Goal: Obtain resource: Download file/media

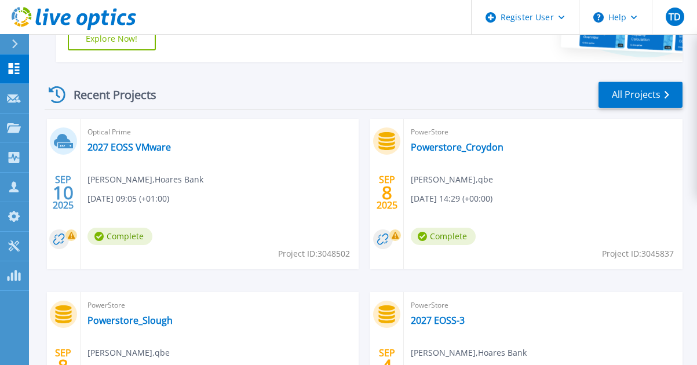
scroll to position [239, 0]
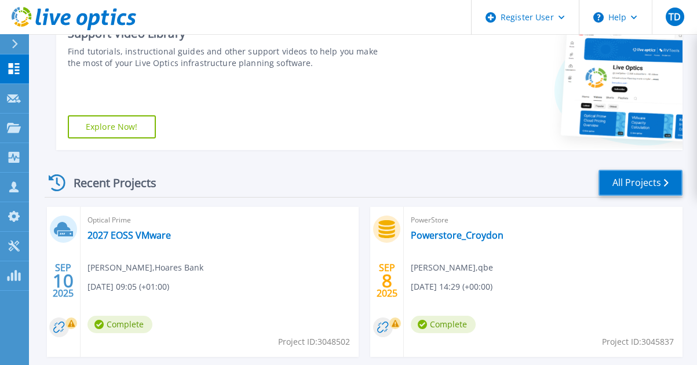
click at [638, 186] on link "All Projects" at bounding box center [641, 183] width 84 height 26
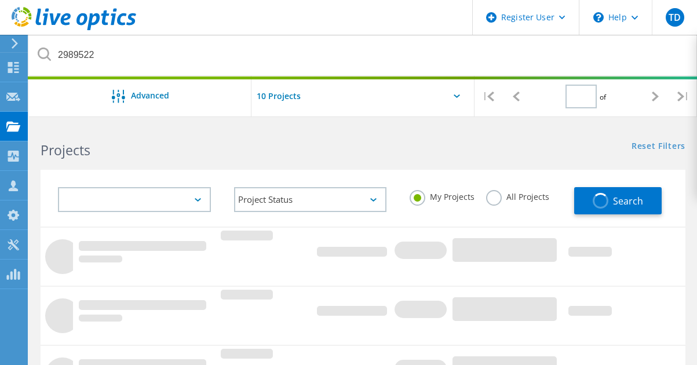
type input "1"
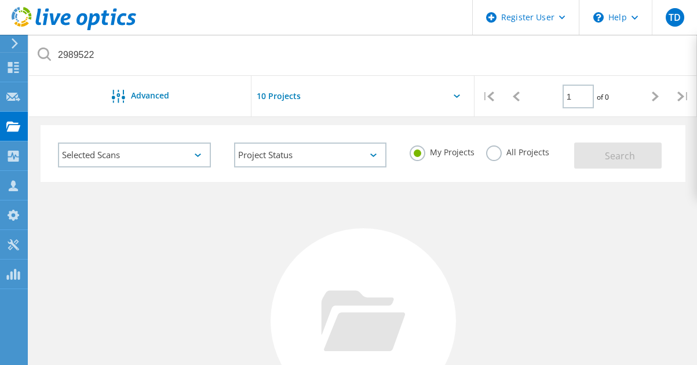
scroll to position [58, 0]
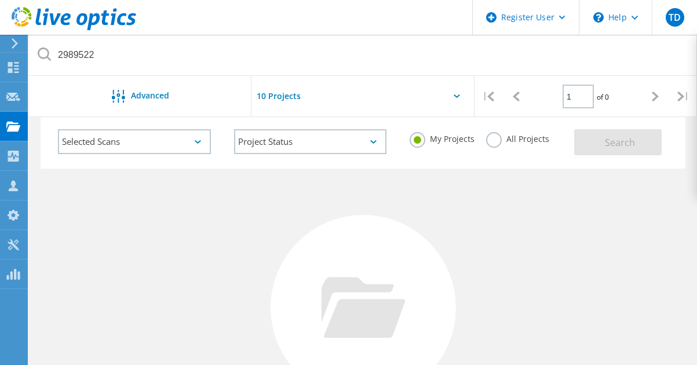
click at [198, 140] on icon at bounding box center [198, 141] width 6 height 3
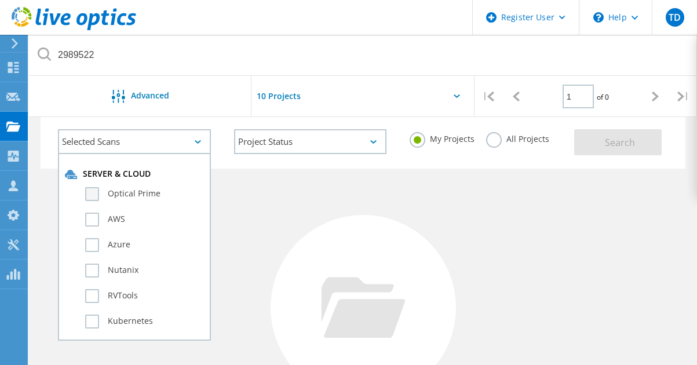
click at [104, 195] on label "Optical Prime" at bounding box center [144, 194] width 119 height 14
click at [0, 0] on input "Optical Prime" at bounding box center [0, 0] width 0 height 0
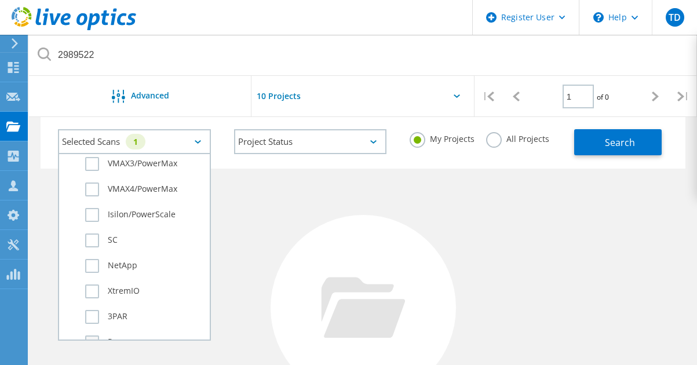
scroll to position [348, 0]
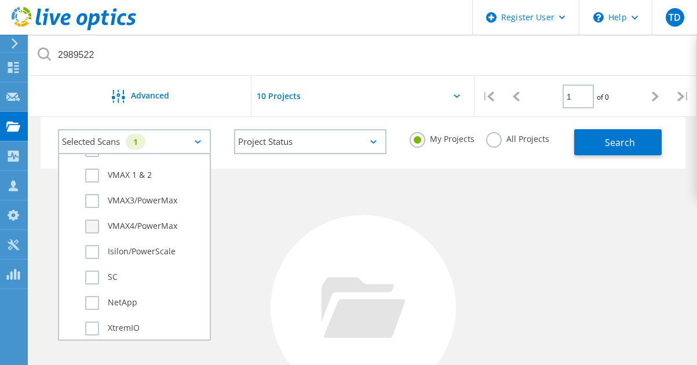
click at [91, 226] on label "VMAX4/PowerMax" at bounding box center [144, 227] width 119 height 14
click at [0, 0] on input "VMAX4/PowerMax" at bounding box center [0, 0] width 0 height 0
click at [95, 199] on label "VMAX3/PowerMax" at bounding box center [144, 201] width 119 height 14
click at [0, 0] on input "VMAX3/PowerMax" at bounding box center [0, 0] width 0 height 0
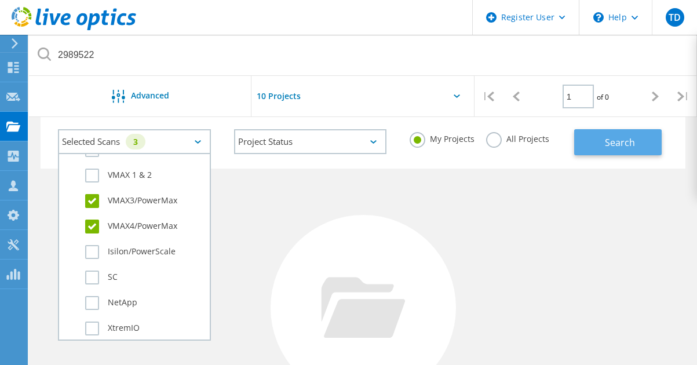
click at [625, 135] on button "Search" at bounding box center [619, 142] width 88 height 26
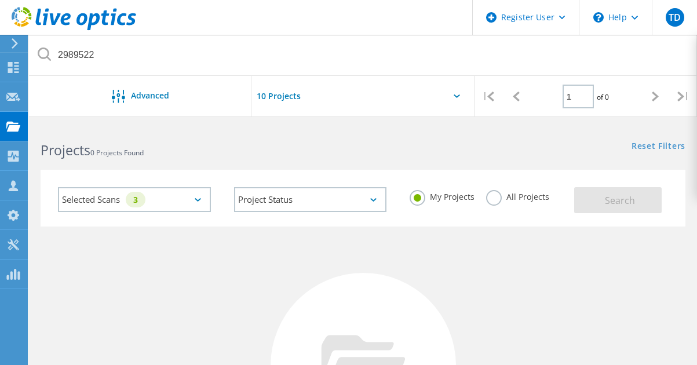
scroll to position [0, 0]
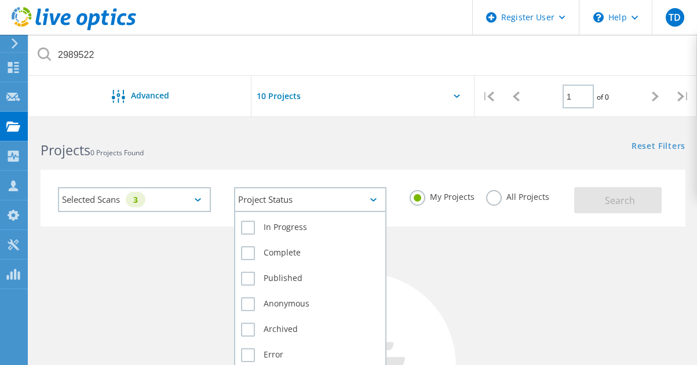
click at [354, 202] on div "Project Status" at bounding box center [310, 199] width 153 height 25
click at [263, 256] on label "Complete" at bounding box center [310, 253] width 139 height 14
click at [0, 0] on input "Complete" at bounding box center [0, 0] width 0 height 0
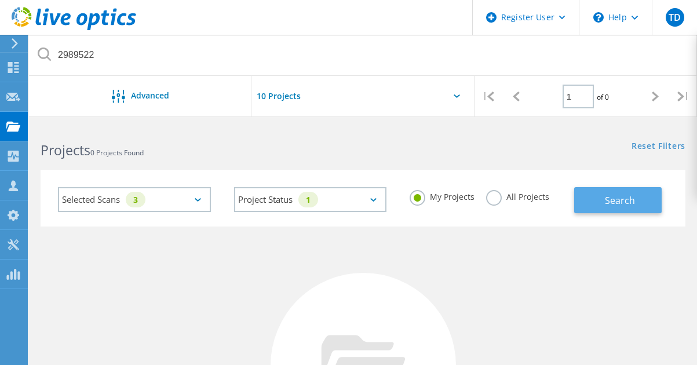
click at [616, 201] on span "Search" at bounding box center [620, 200] width 30 height 13
click at [190, 197] on div "Selected Scans 3" at bounding box center [134, 199] width 153 height 25
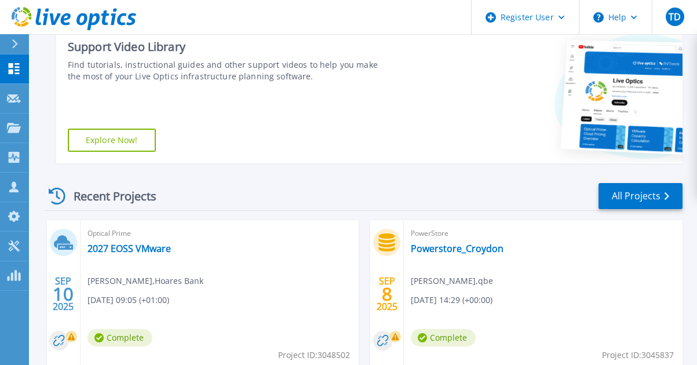
scroll to position [290, 0]
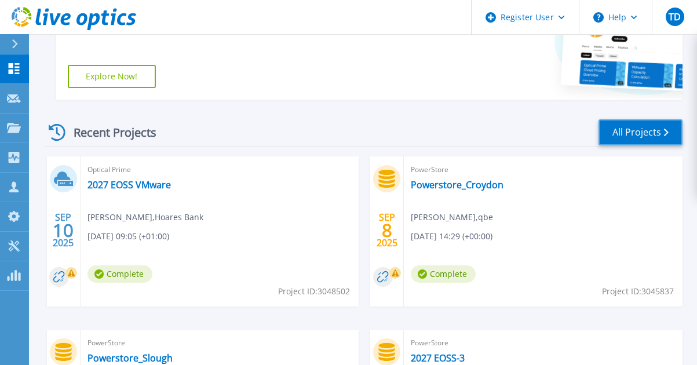
click at [631, 131] on link "All Projects" at bounding box center [641, 132] width 84 height 26
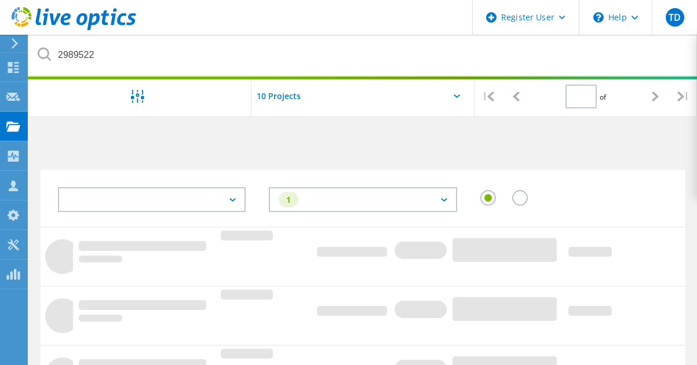
type input "1"
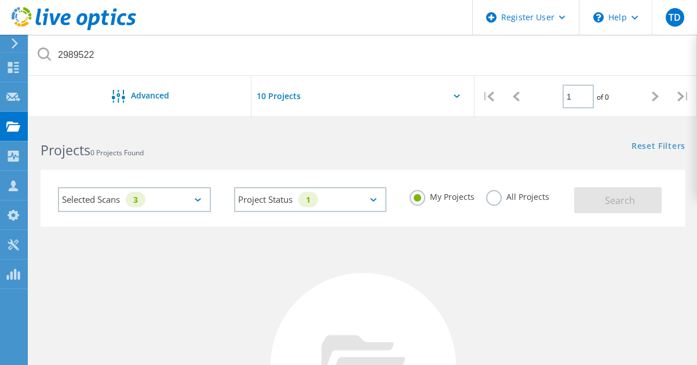
click at [197, 198] on icon at bounding box center [198, 199] width 6 height 3
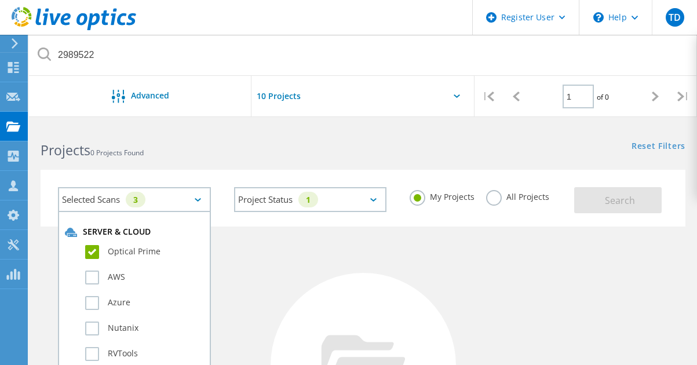
click at [95, 251] on label "Optical Prime" at bounding box center [144, 252] width 119 height 14
click at [0, 0] on input "Optical Prime" at bounding box center [0, 0] width 0 height 0
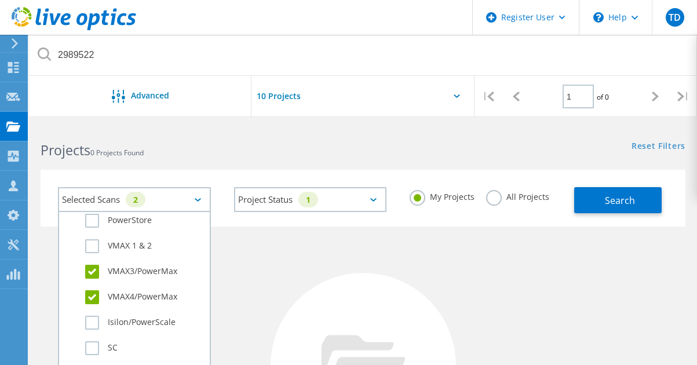
scroll to position [337, 0]
click at [93, 271] on label "VMAX3/PowerMax" at bounding box center [144, 270] width 119 height 14
click at [0, 0] on input "VMAX3/PowerMax" at bounding box center [0, 0] width 0 height 0
click at [95, 297] on label "VMAX4/PowerMax" at bounding box center [144, 296] width 119 height 14
click at [0, 0] on input "VMAX4/PowerMax" at bounding box center [0, 0] width 0 height 0
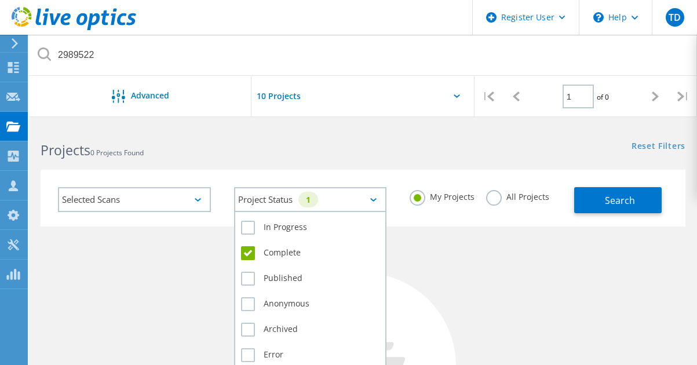
click at [378, 199] on div "Project Status 1" at bounding box center [310, 199] width 153 height 25
click at [250, 251] on label "Complete" at bounding box center [310, 253] width 139 height 14
click at [0, 0] on input "Complete" at bounding box center [0, 0] width 0 height 0
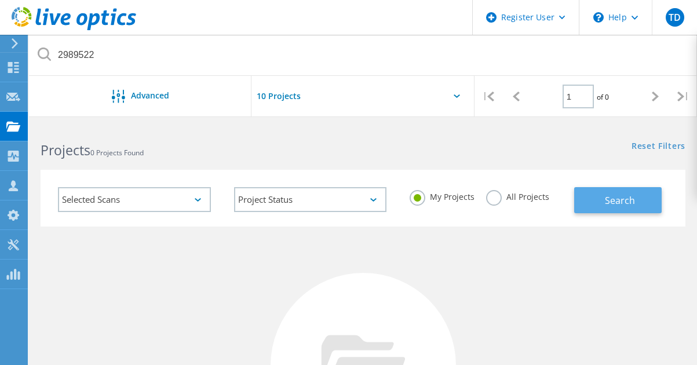
click at [607, 194] on span "Search" at bounding box center [620, 200] width 30 height 13
click at [464, 97] on div at bounding box center [363, 100] width 223 height 48
click at [454, 96] on icon at bounding box center [457, 96] width 6 height 3
click at [278, 97] on input "text" at bounding box center [310, 96] width 116 height 41
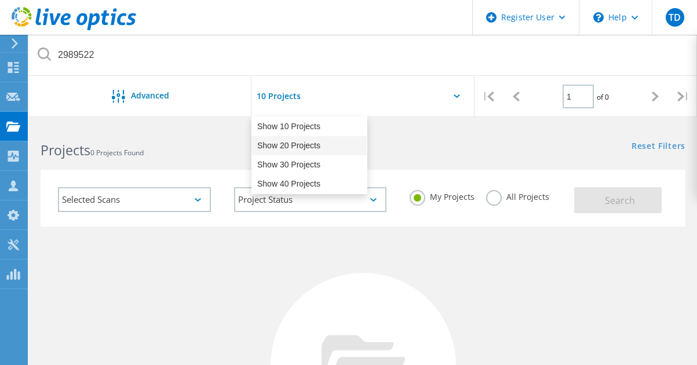
click at [294, 142] on div "Show 20 Projects" at bounding box center [309, 145] width 115 height 19
type input "Show 20 Projects"
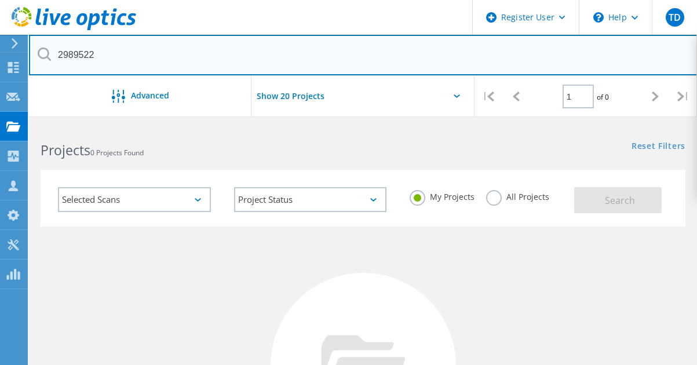
click at [90, 57] on input "2989522" at bounding box center [363, 55] width 669 height 41
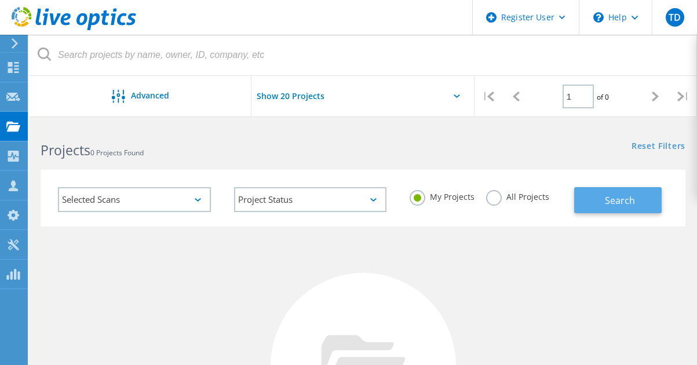
click at [592, 204] on button "Search" at bounding box center [619, 200] width 88 height 26
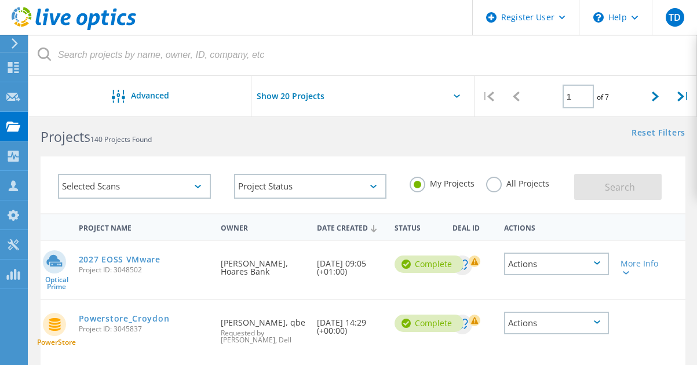
scroll to position [0, 0]
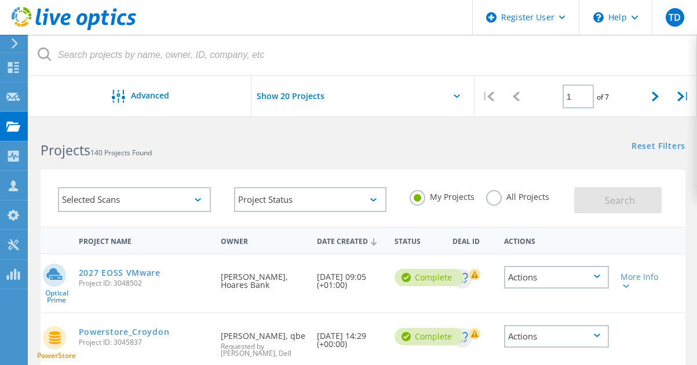
click at [194, 201] on div "Selected Scans" at bounding box center [134, 199] width 153 height 25
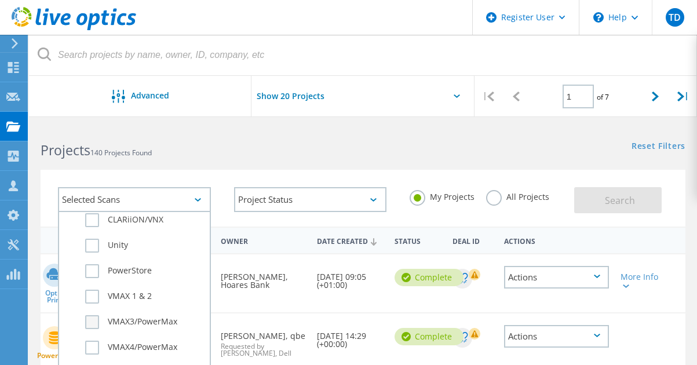
scroll to position [348, 0]
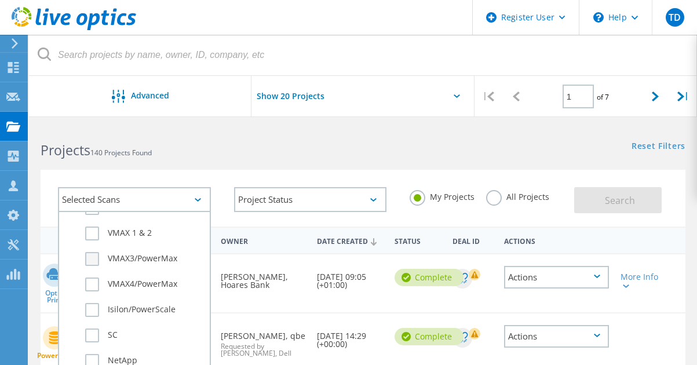
click at [96, 257] on label "VMAX3/PowerMax" at bounding box center [144, 259] width 119 height 14
click at [0, 0] on input "VMAX3/PowerMax" at bounding box center [0, 0] width 0 height 0
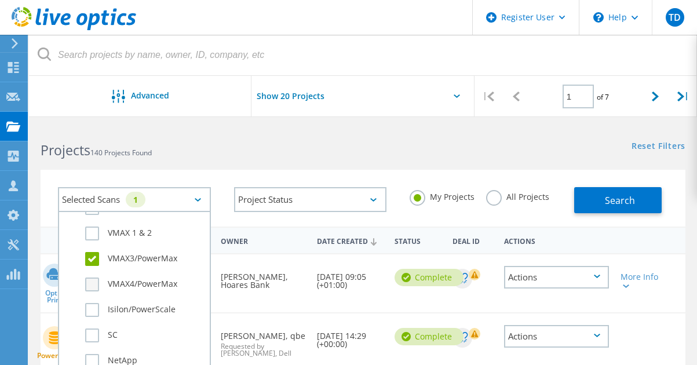
click at [93, 287] on label "VMAX4/PowerMax" at bounding box center [144, 285] width 119 height 14
click at [0, 0] on input "VMAX4/PowerMax" at bounding box center [0, 0] width 0 height 0
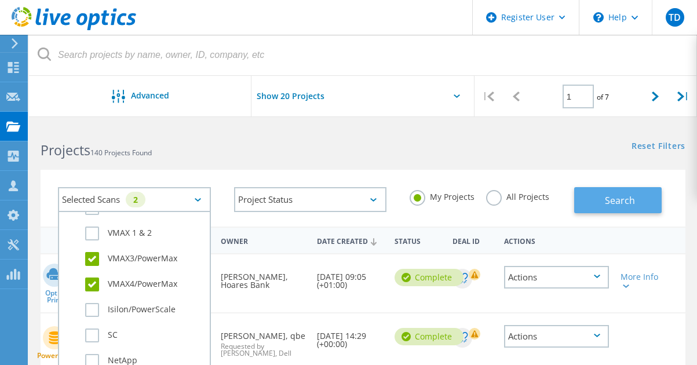
click at [615, 194] on span "Search" at bounding box center [620, 200] width 30 height 13
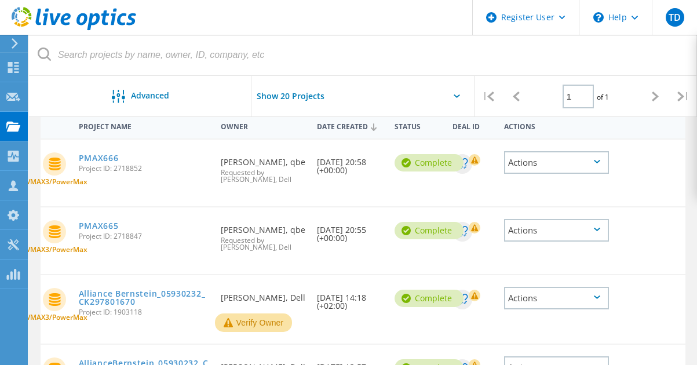
scroll to position [116, 0]
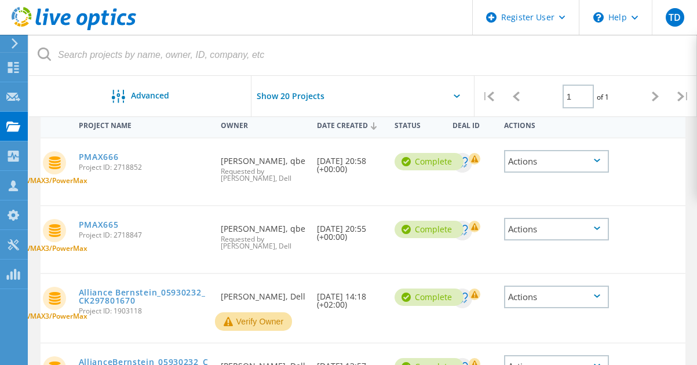
click at [575, 167] on div "Actions" at bounding box center [556, 161] width 104 height 23
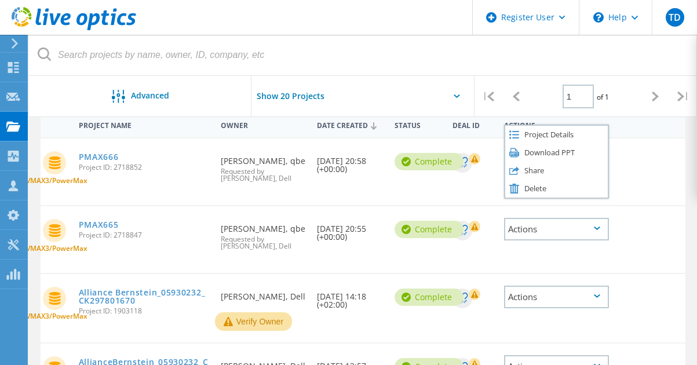
click at [106, 164] on span "Project ID: 2718852" at bounding box center [144, 167] width 130 height 7
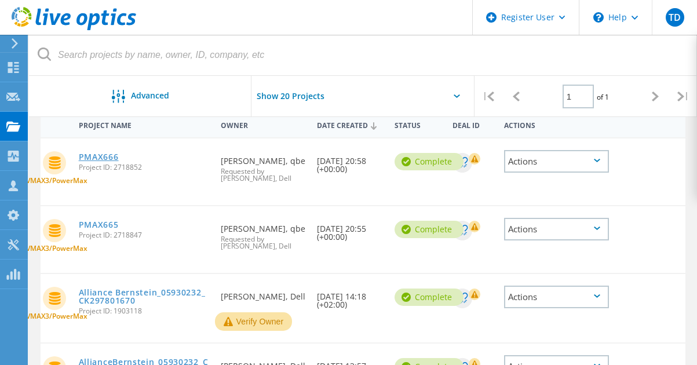
click at [106, 161] on link "PMAX666" at bounding box center [99, 157] width 40 height 8
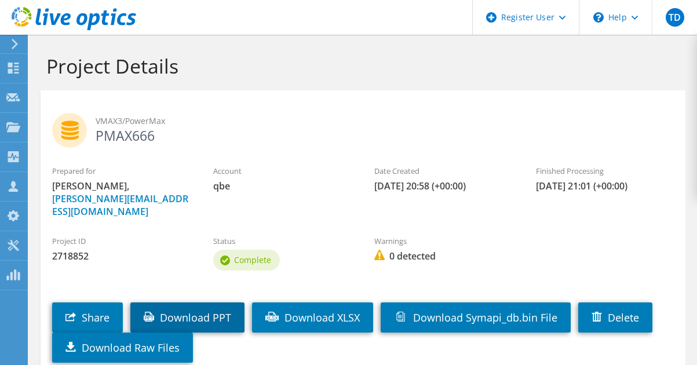
click at [229, 304] on link "Download PPT" at bounding box center [187, 318] width 114 height 30
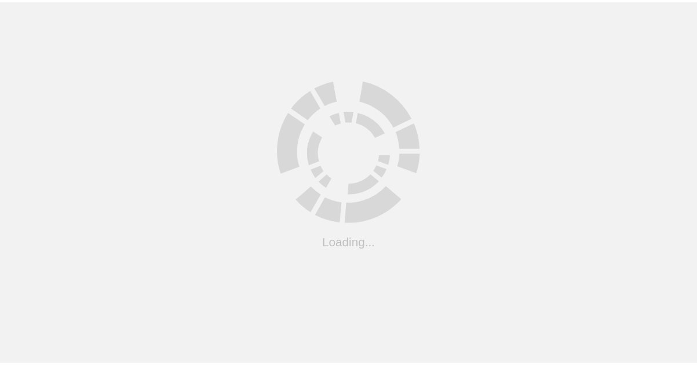
scroll to position [116, 0]
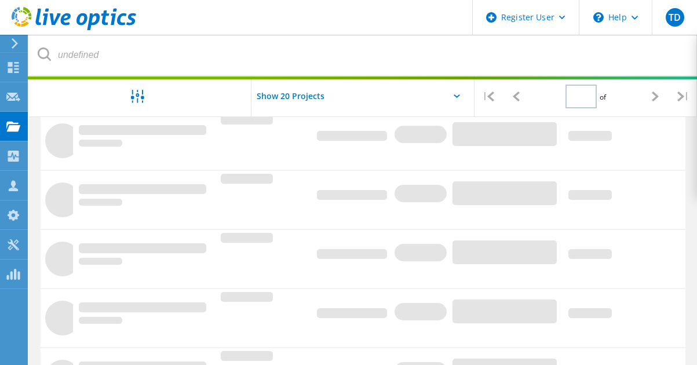
type input "1"
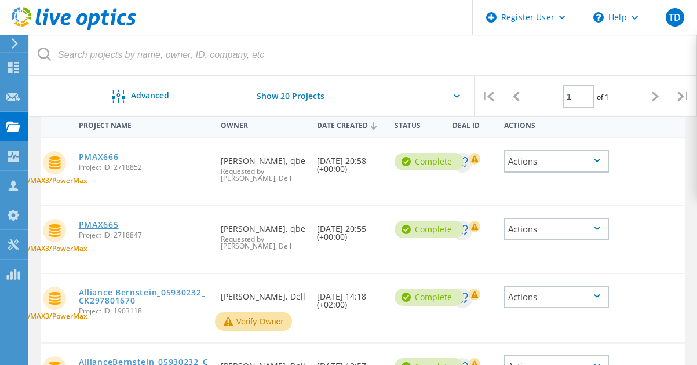
click at [100, 227] on link "PMAX665" at bounding box center [99, 225] width 40 height 8
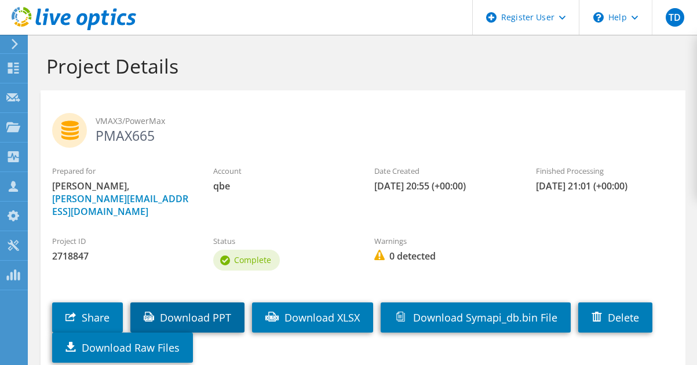
click at [201, 303] on link "Download PPT" at bounding box center [187, 318] width 114 height 30
